Goal: Complete application form: Complete application form

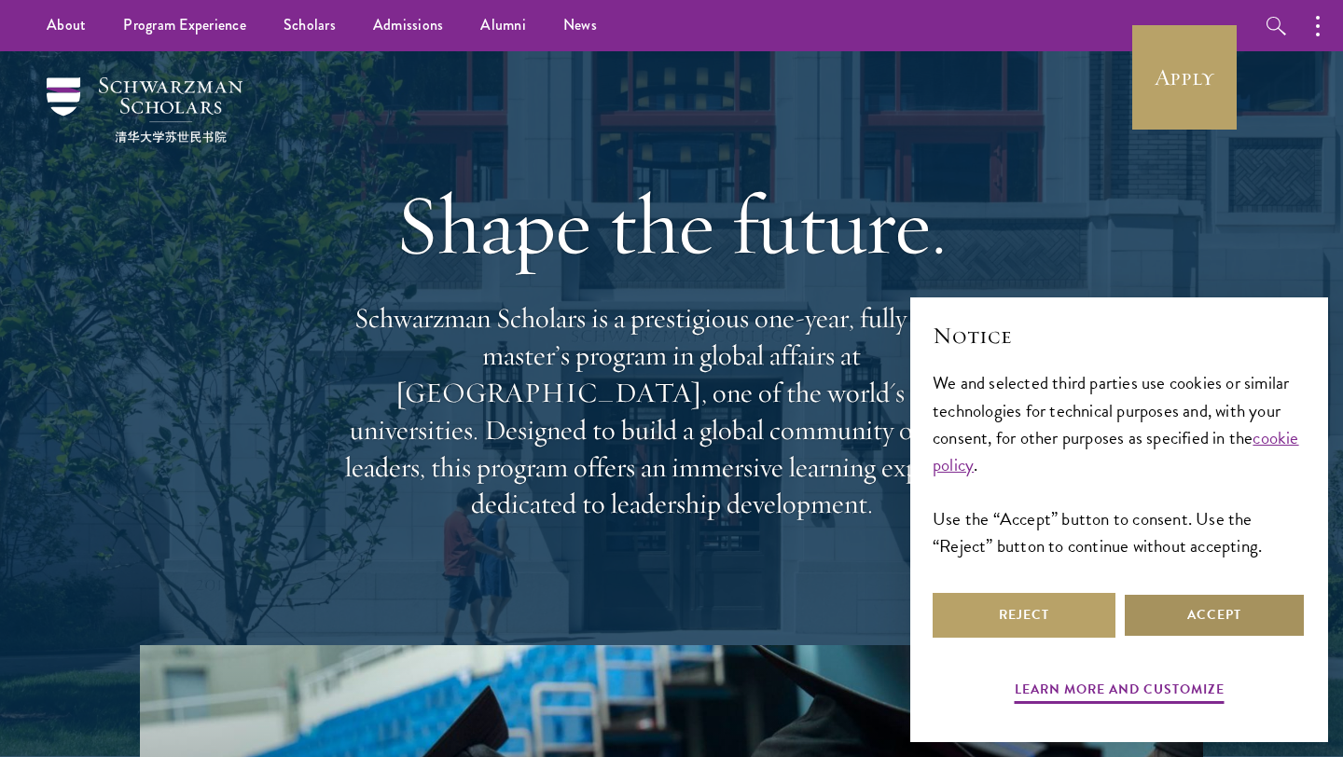
click at [1168, 620] on button "Accept" at bounding box center [1213, 615] width 183 height 45
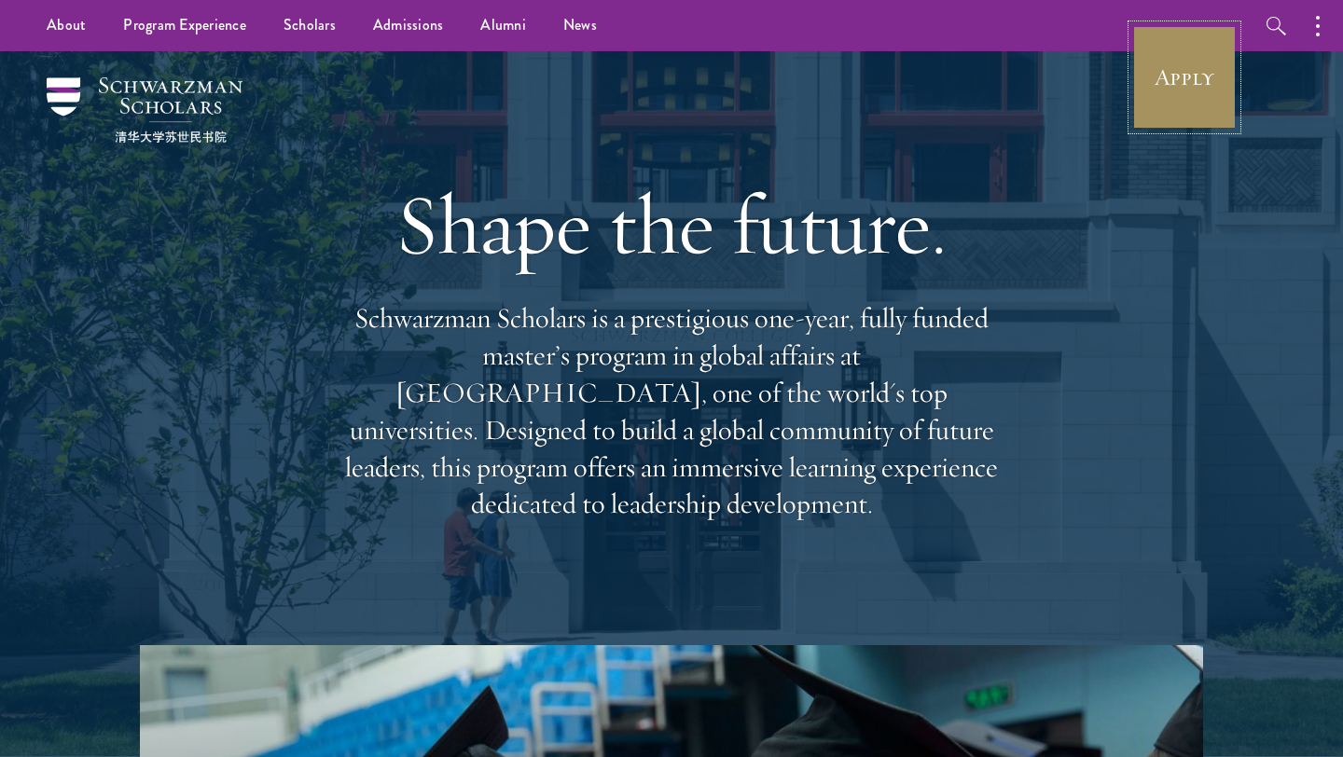
click at [1211, 100] on link "Apply" at bounding box center [1184, 77] width 104 height 104
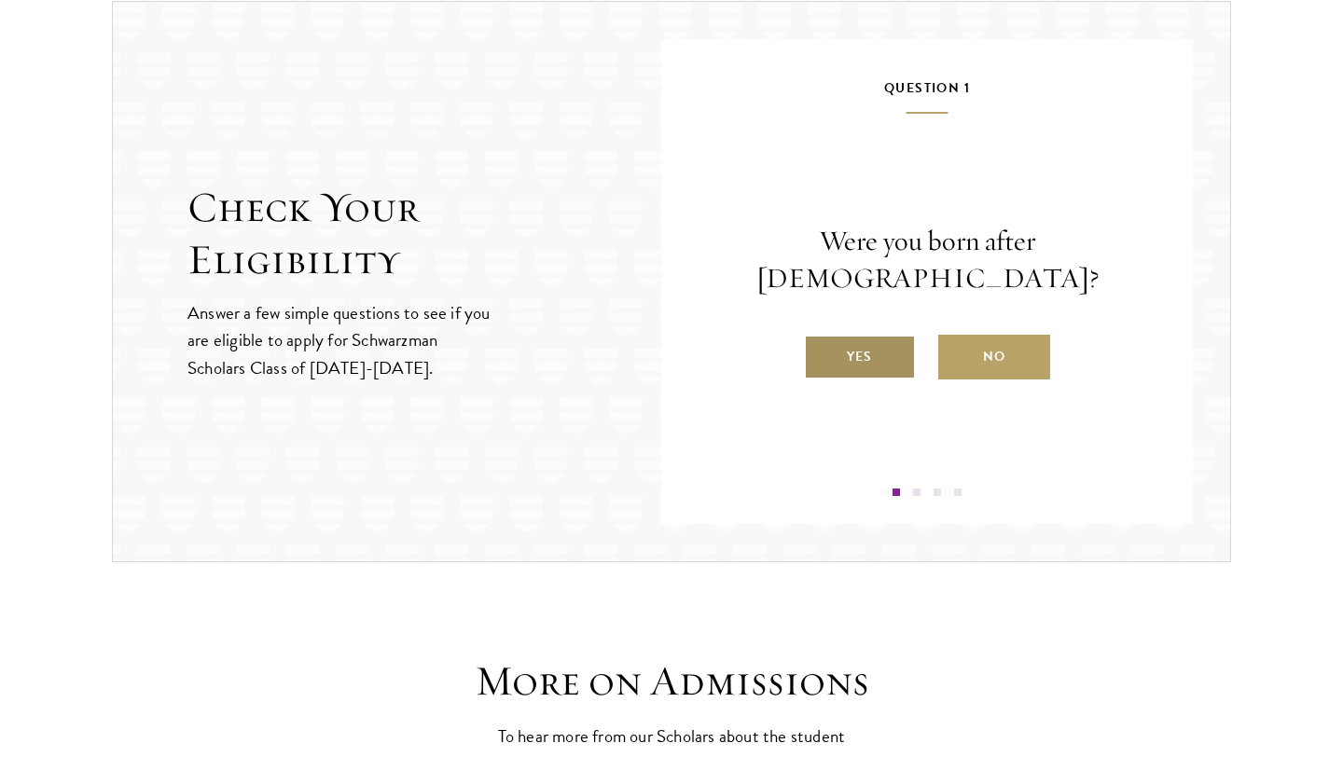
click at [866, 351] on label "Yes" at bounding box center [860, 357] width 112 height 45
click at [820, 351] on input "Yes" at bounding box center [812, 345] width 17 height 17
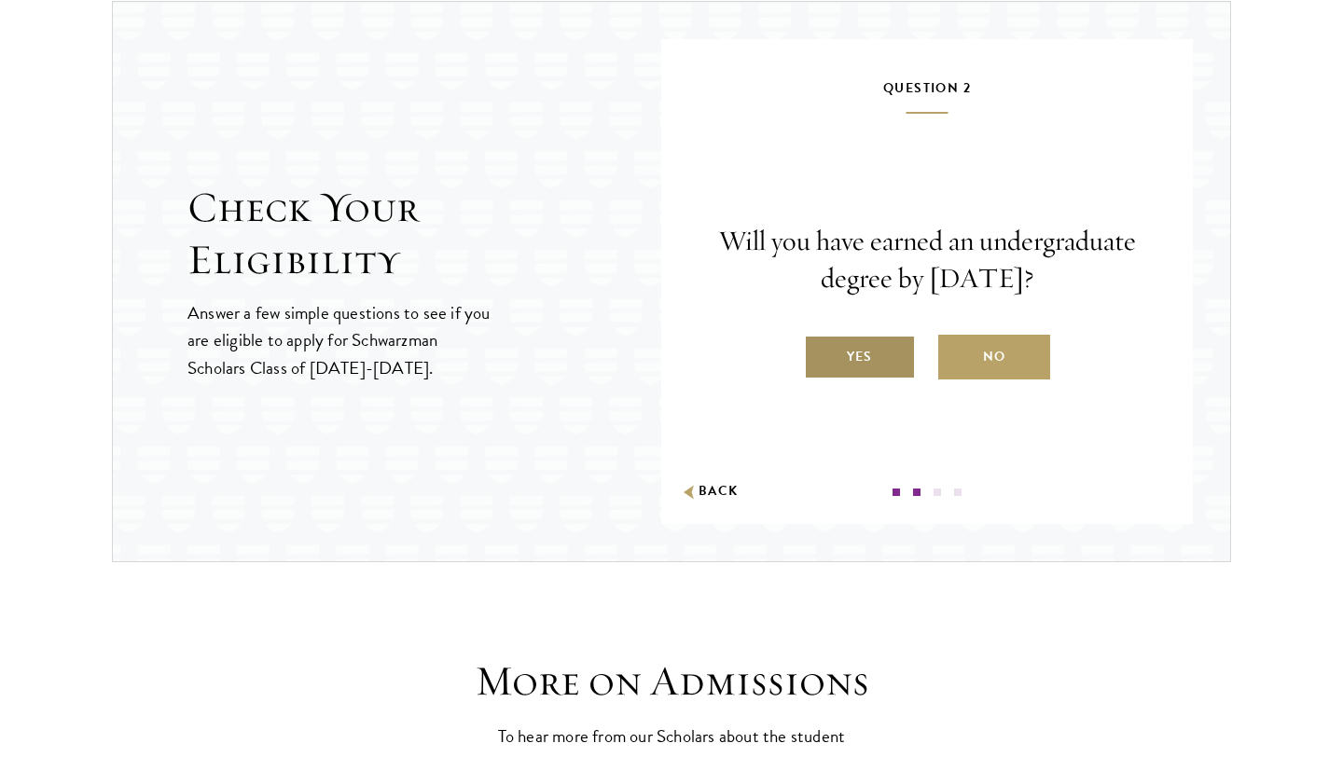
click at [885, 351] on label "Yes" at bounding box center [860, 357] width 112 height 45
click at [820, 351] on input "Yes" at bounding box center [812, 345] width 17 height 17
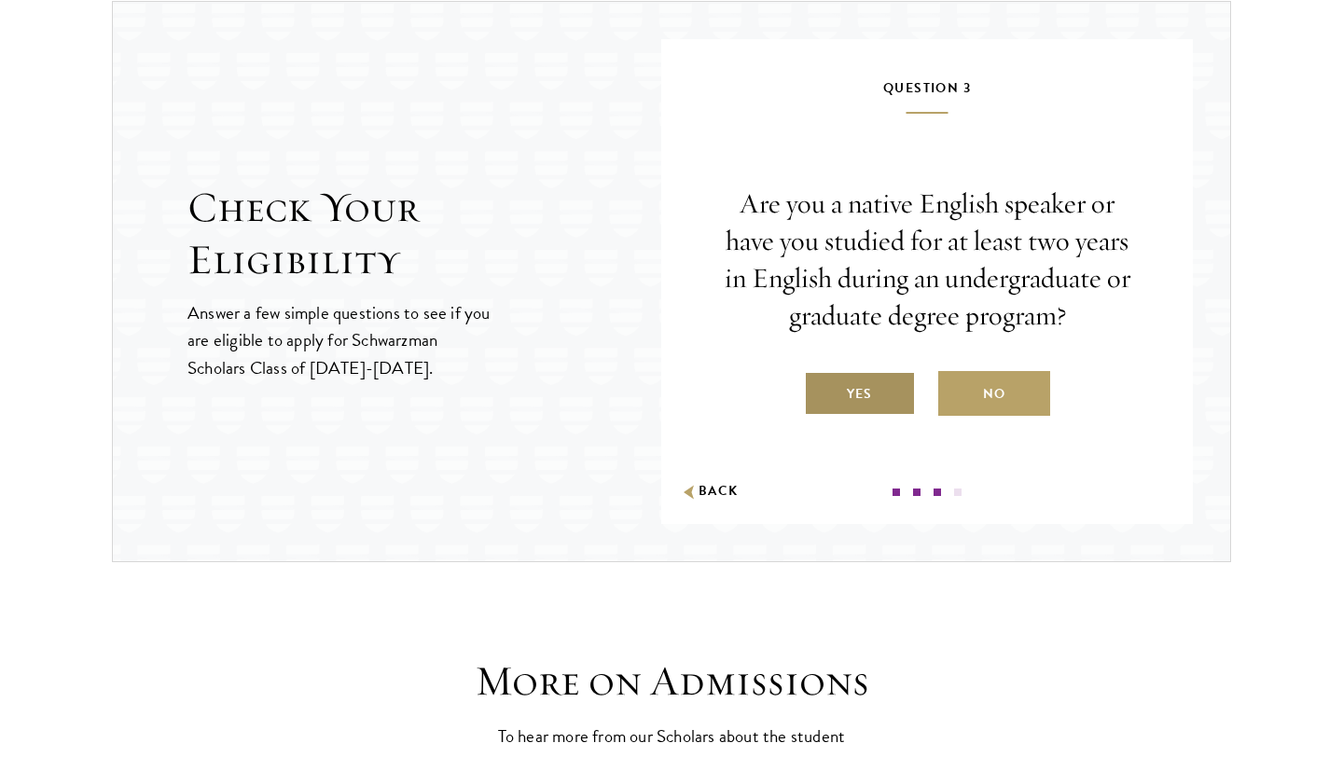
click at [878, 389] on label "Yes" at bounding box center [860, 393] width 112 height 45
click at [820, 389] on input "Yes" at bounding box center [812, 382] width 17 height 17
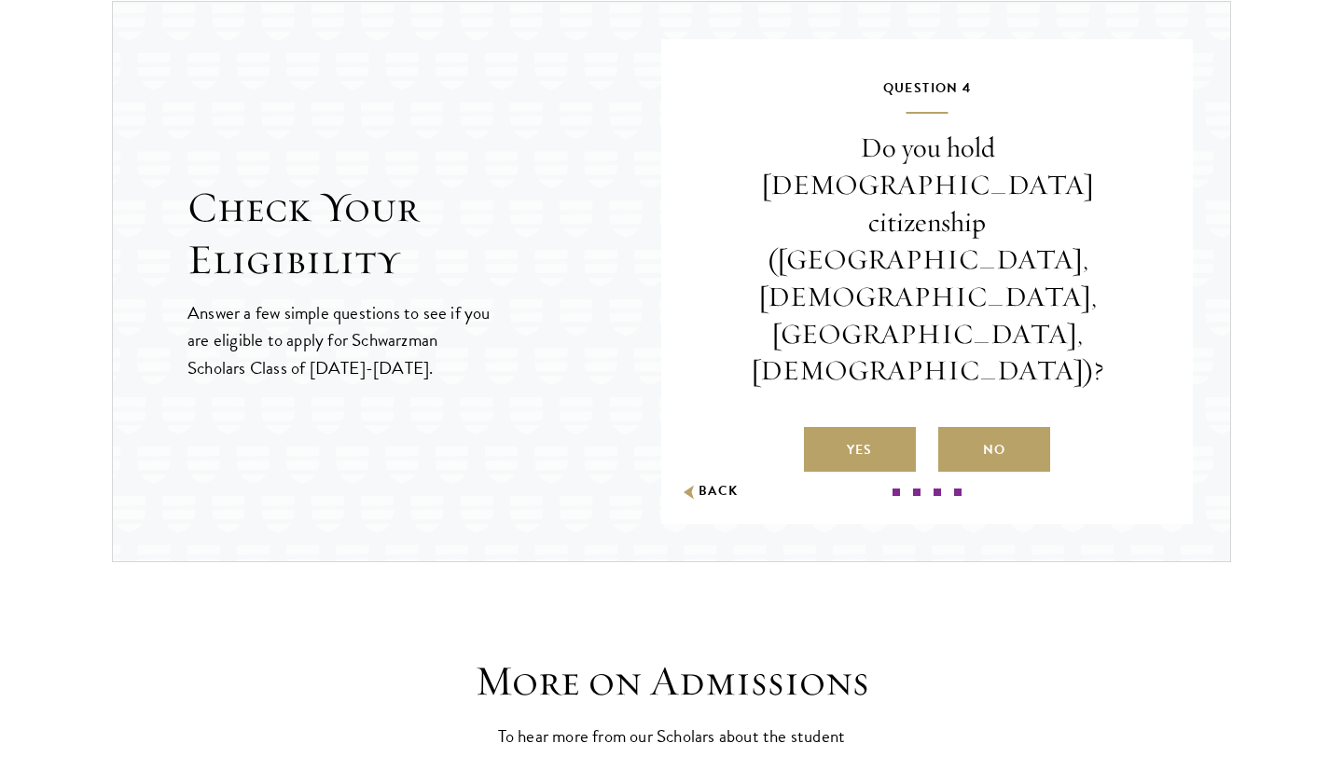
click at [989, 427] on label "No" at bounding box center [994, 449] width 112 height 45
click at [955, 430] on input "No" at bounding box center [946, 438] width 17 height 17
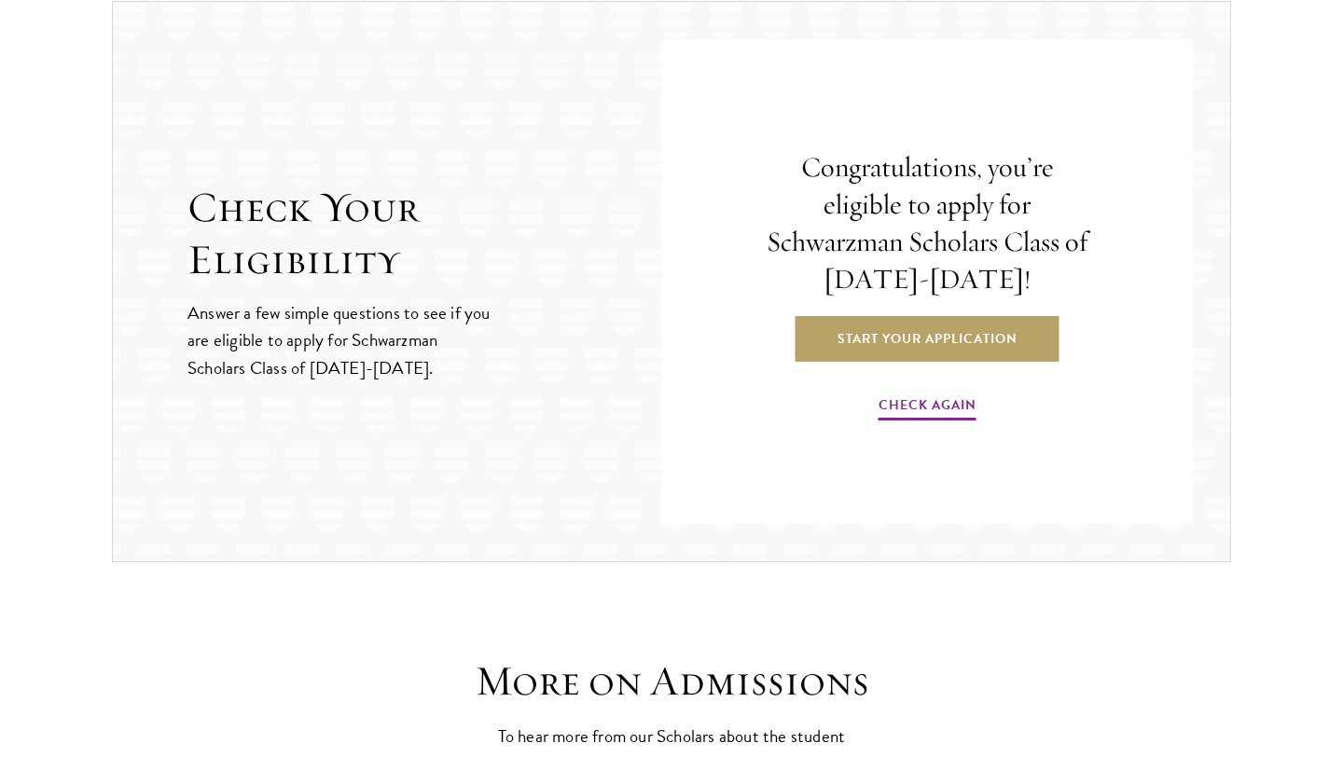
click at [946, 363] on div "Congratulations, you’re eligible to apply for Schwarzman Scholars Class of [DAT…" at bounding box center [927, 286] width 420 height 420
click at [955, 344] on link "Start Your Application" at bounding box center [927, 338] width 264 height 45
